Goal: Find contact information: Find contact information

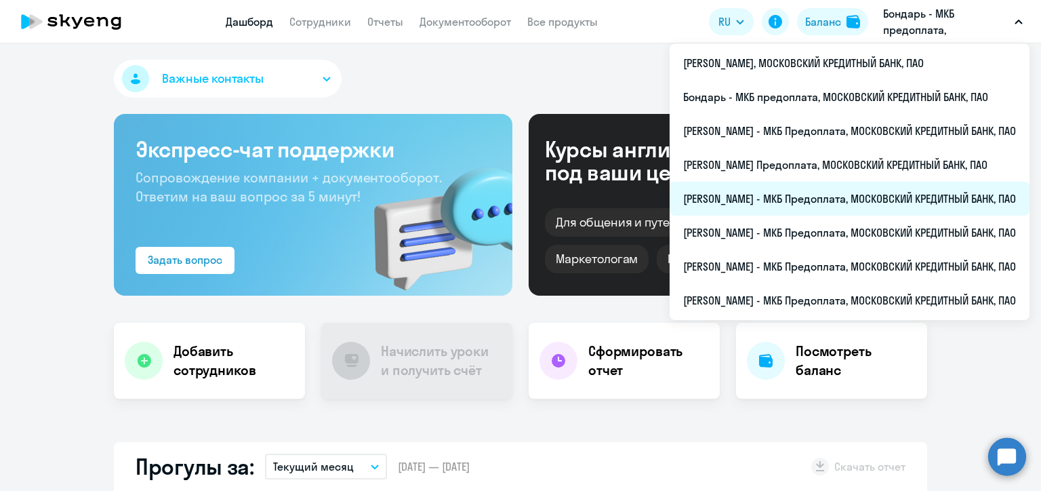
click at [739, 196] on li "[PERSON_NAME] - МКБ Предоплата, МОСКОВСКИЙ КРЕДИТНЫЙ БАНК, ПАО" at bounding box center [850, 199] width 360 height 34
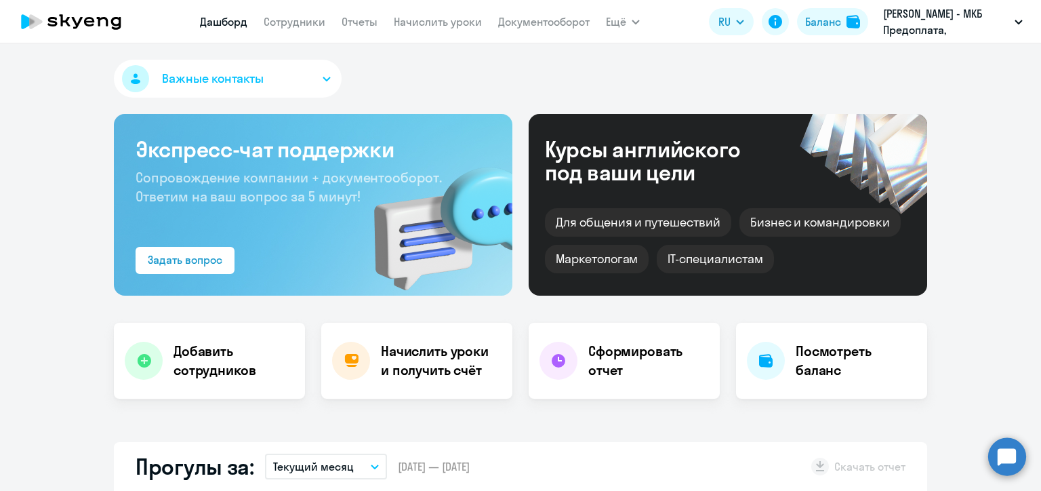
scroll to position [136, 0]
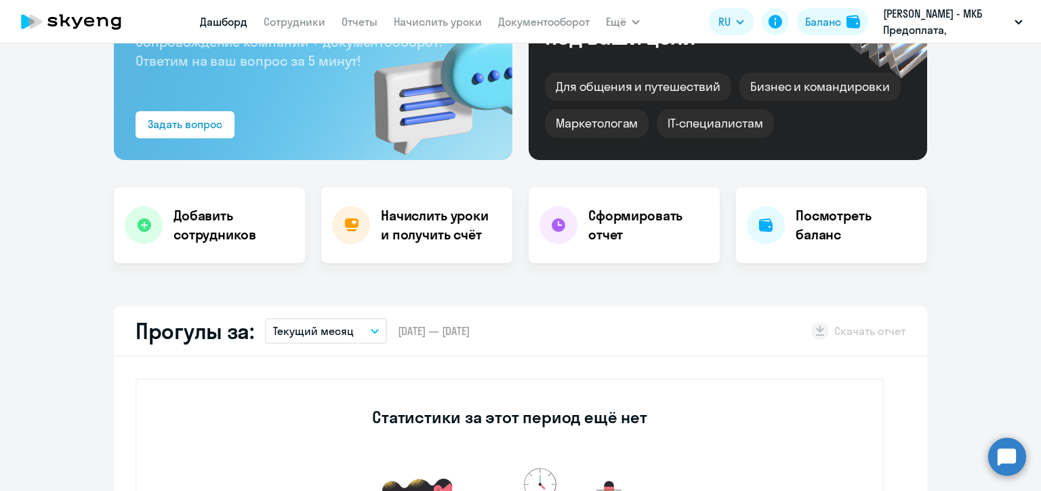
click at [470, 323] on span "[DATE] — [DATE]" at bounding box center [434, 330] width 72 height 15
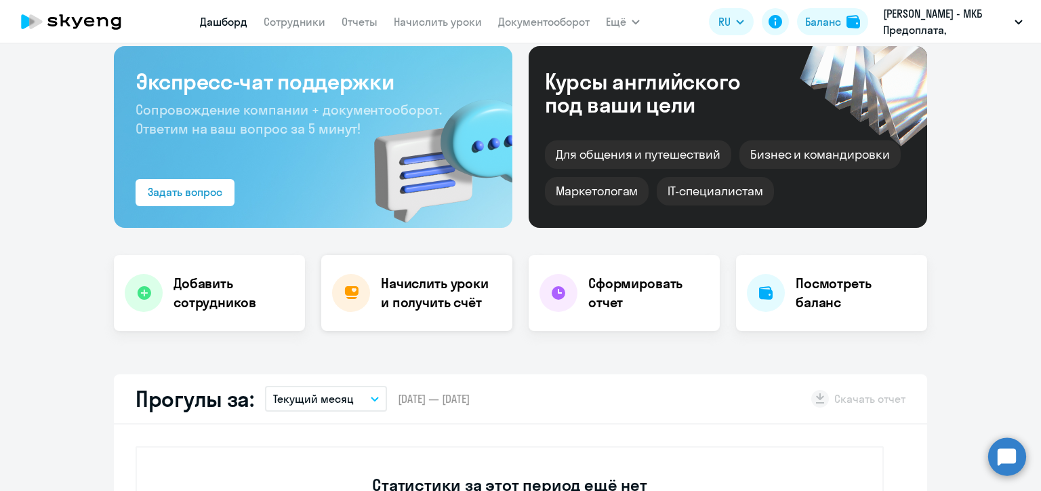
scroll to position [0, 0]
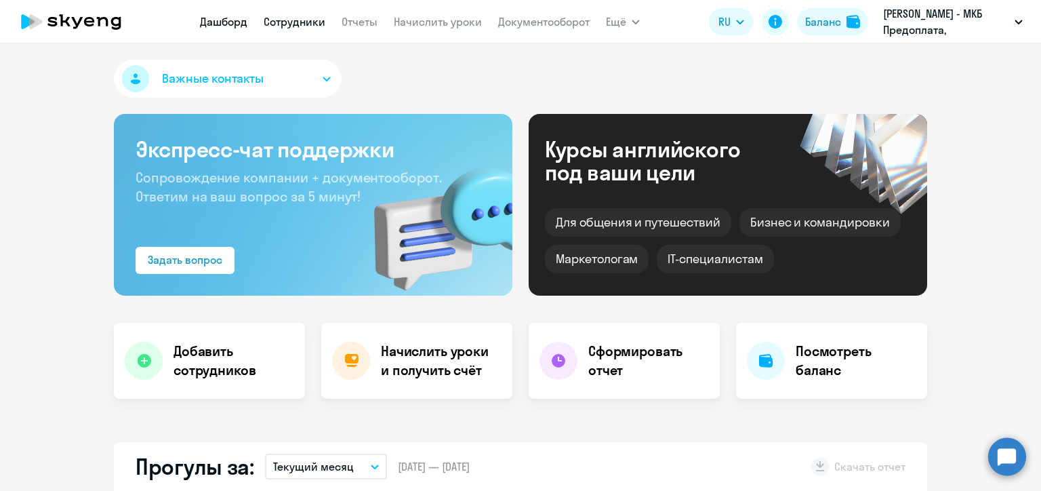
click at [305, 27] on link "Сотрудники" at bounding box center [295, 22] width 62 height 14
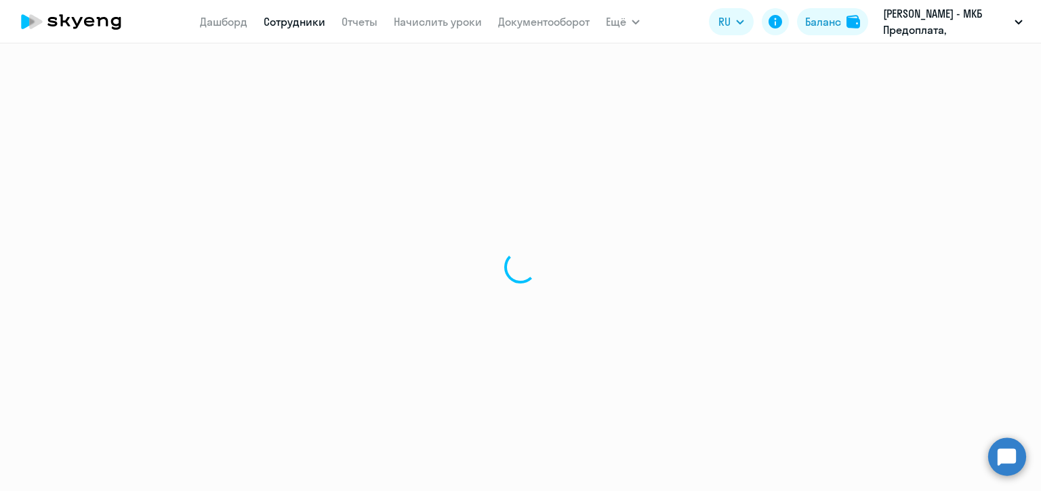
select select "30"
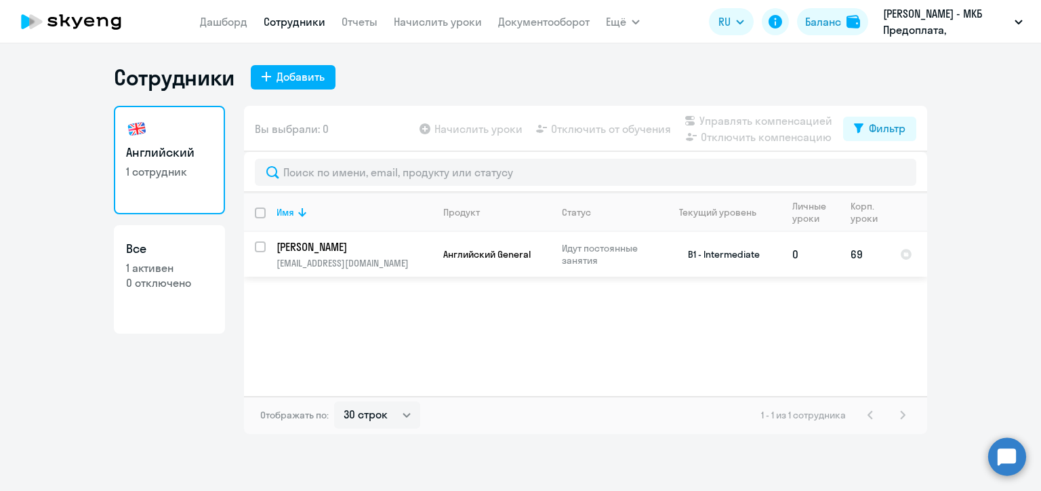
click at [364, 252] on p "[PERSON_NAME]" at bounding box center [353, 246] width 153 height 15
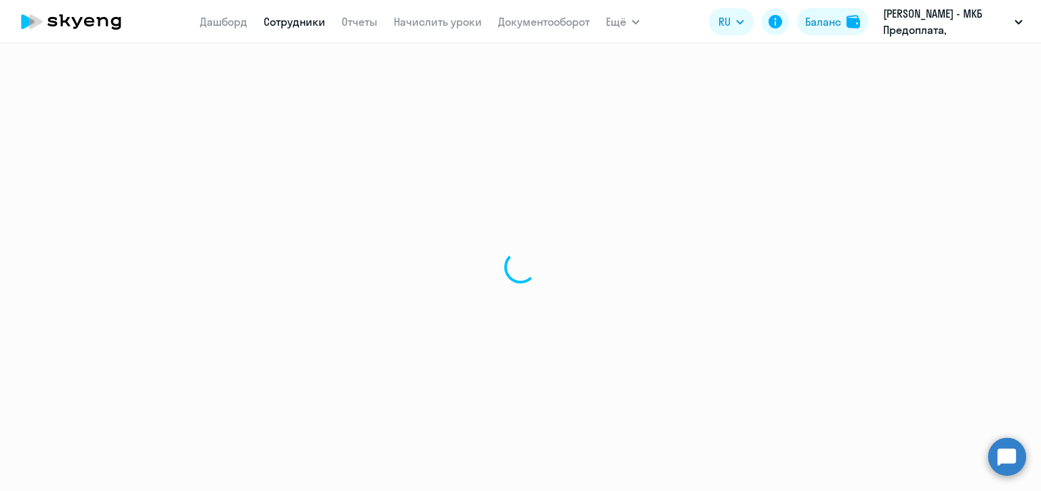
select select "english"
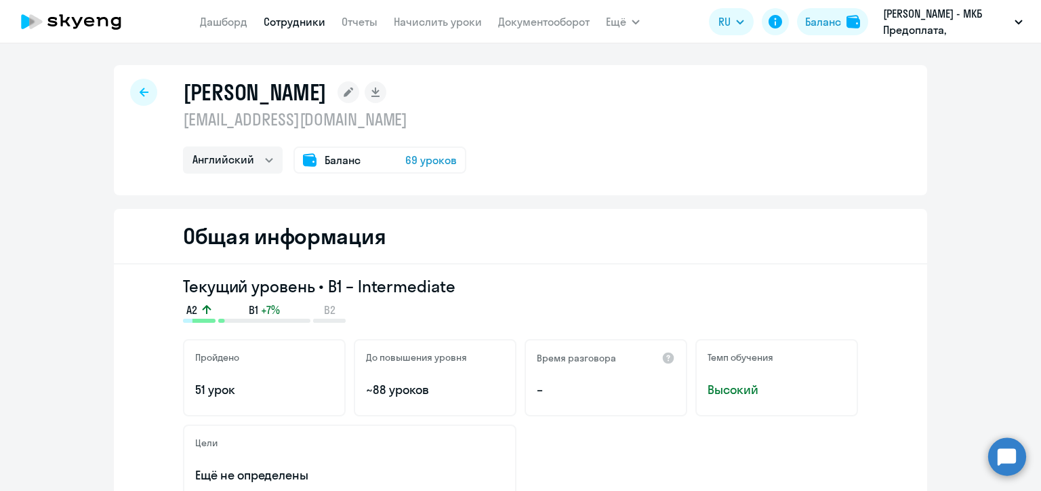
drag, startPoint x: 184, startPoint y: 94, endPoint x: 430, endPoint y: 89, distance: 246.1
click at [327, 89] on h1 "[PERSON_NAME]" at bounding box center [255, 92] width 144 height 27
drag, startPoint x: 462, startPoint y: 95, endPoint x: 176, endPoint y: 89, distance: 285.4
click at [176, 89] on div "[PERSON_NAME] [EMAIL_ADDRESS][DOMAIN_NAME] Английский Баланс 69 уроков" at bounding box center [520, 130] width 813 height 130
copy h1 "[PERSON_NAME]"
